Goal: Check status: Check status

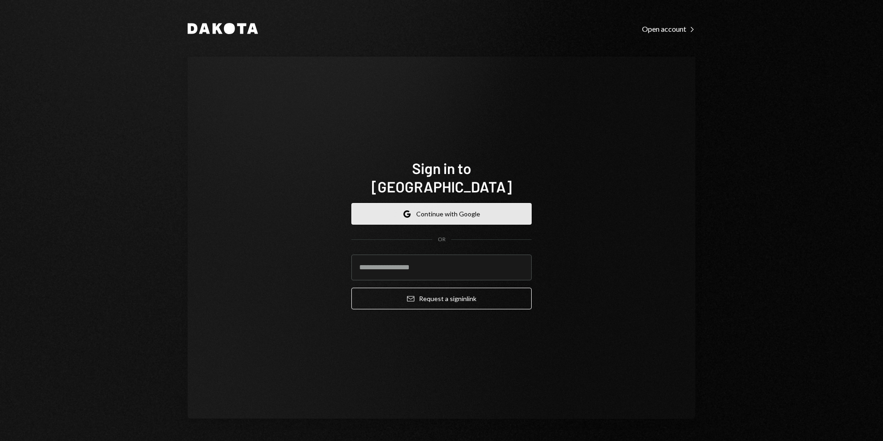
click at [520, 205] on button "Google Continue with Google" at bounding box center [441, 214] width 180 height 22
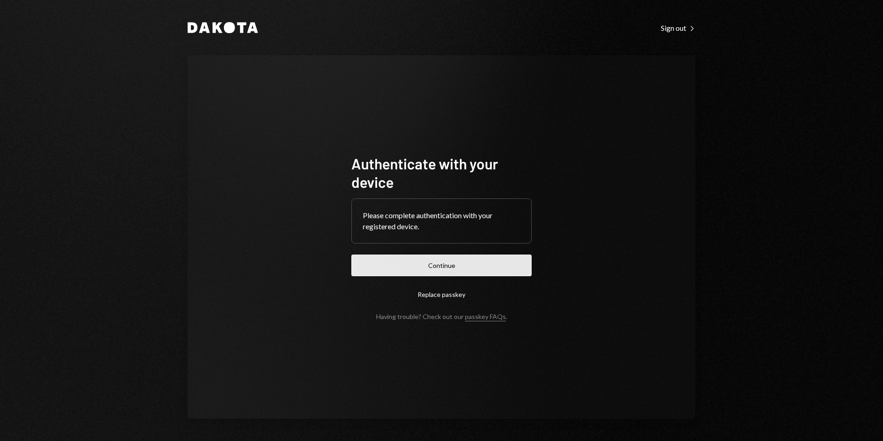
click at [476, 263] on button "Continue" at bounding box center [441, 265] width 180 height 22
click at [498, 258] on button "Continue" at bounding box center [441, 265] width 180 height 22
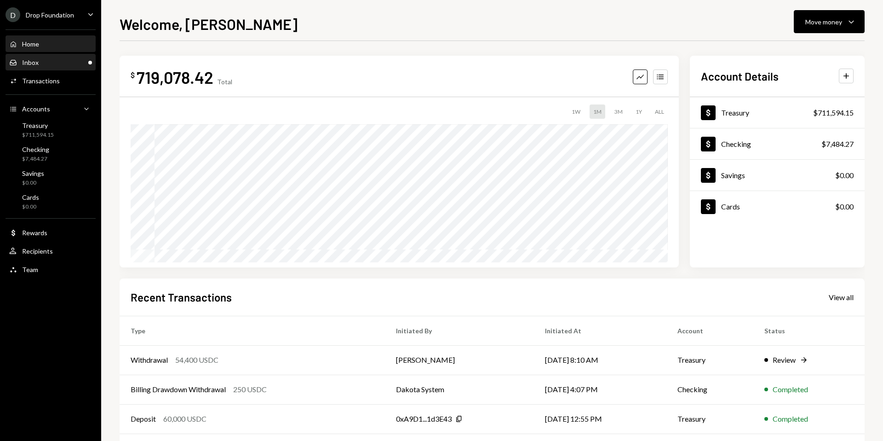
click at [84, 67] on div "Inbox Inbox" at bounding box center [50, 63] width 83 height 16
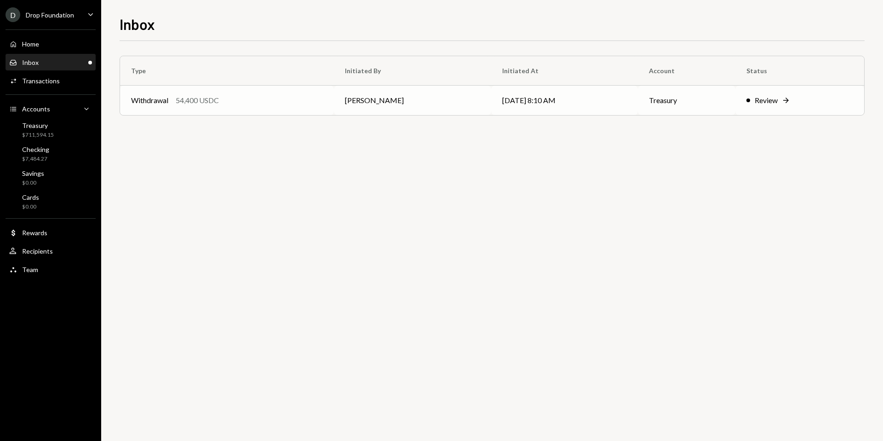
click at [787, 101] on icon "Right Arrow" at bounding box center [785, 100] width 9 height 9
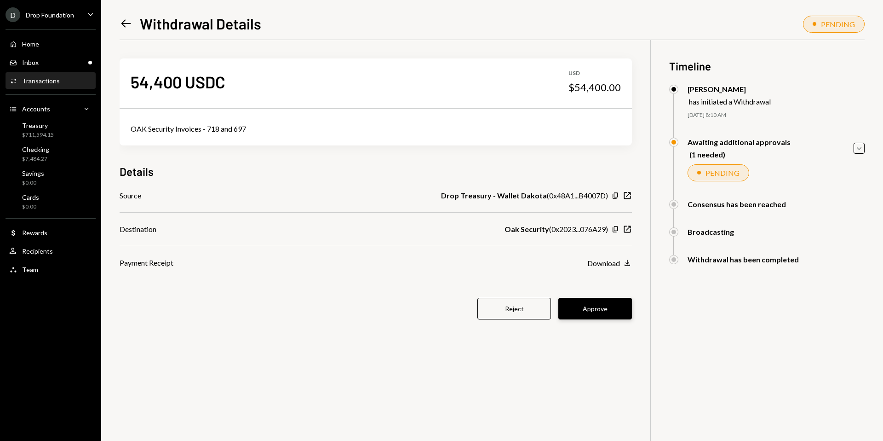
click at [610, 308] on button "Approve" at bounding box center [595, 309] width 74 height 22
